Goal: Information Seeking & Learning: Learn about a topic

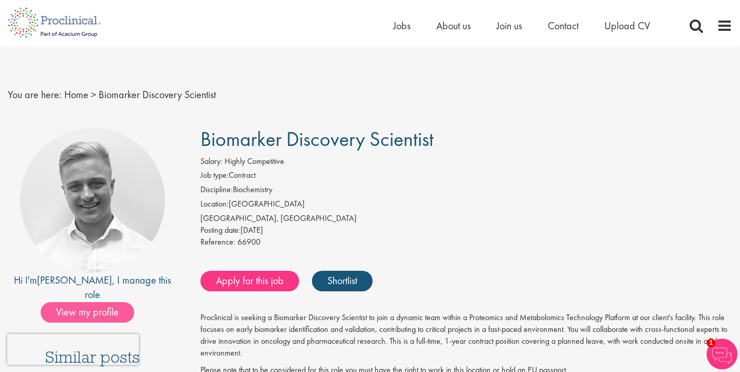
click at [85, 302] on span "View my profile" at bounding box center [88, 312] width 94 height 21
click at [403, 26] on span "Jobs" at bounding box center [401, 25] width 17 height 13
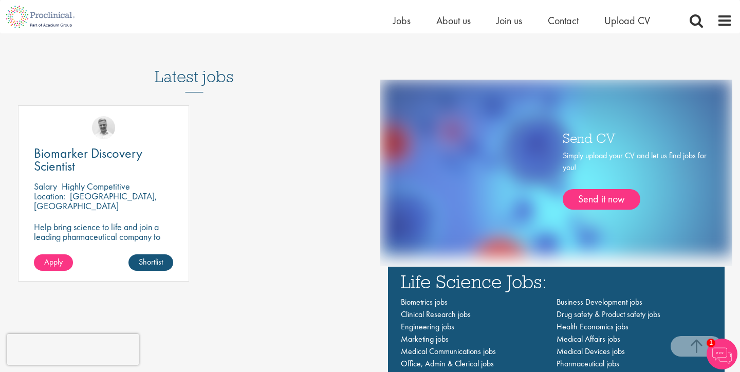
scroll to position [570, 0]
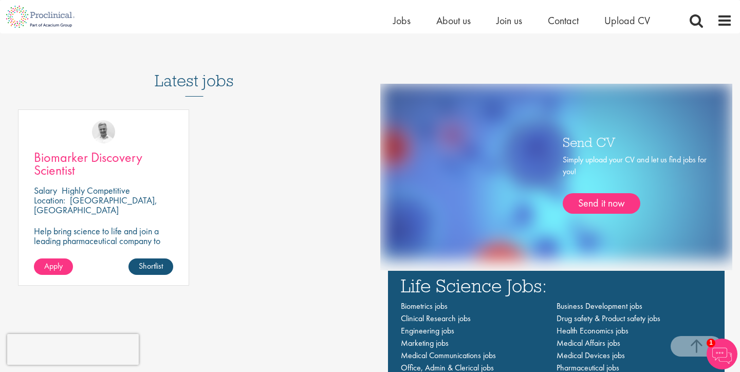
click at [159, 159] on link "Biomarker Discovery Scientist" at bounding box center [103, 164] width 139 height 26
